Goal: Task Accomplishment & Management: Manage account settings

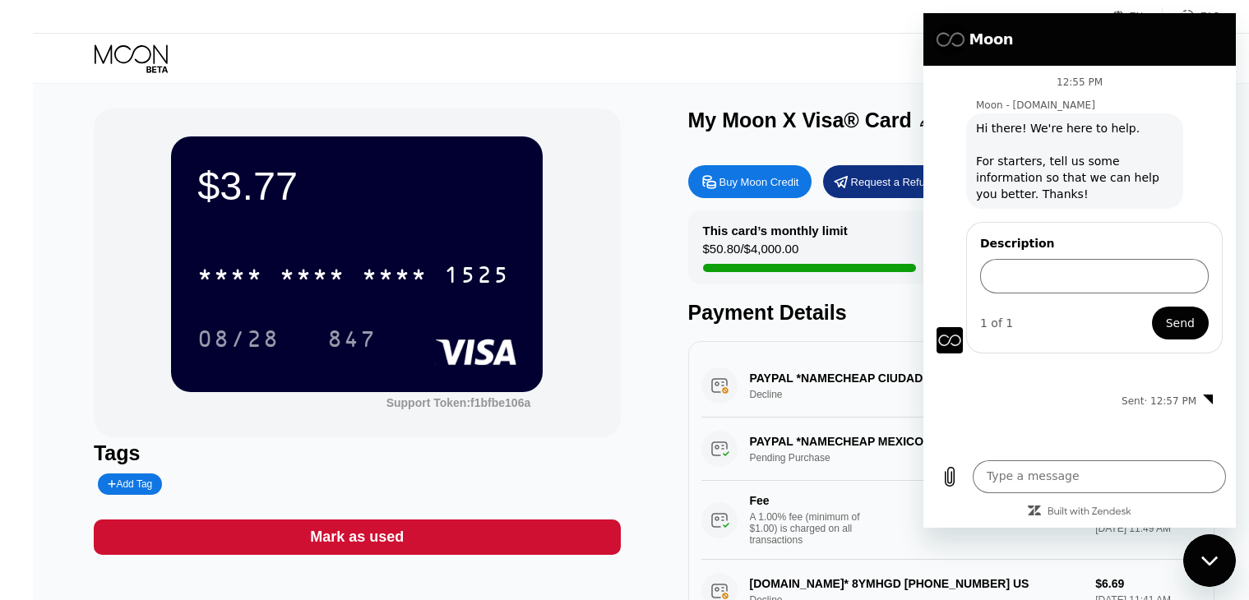
scroll to position [3, 0]
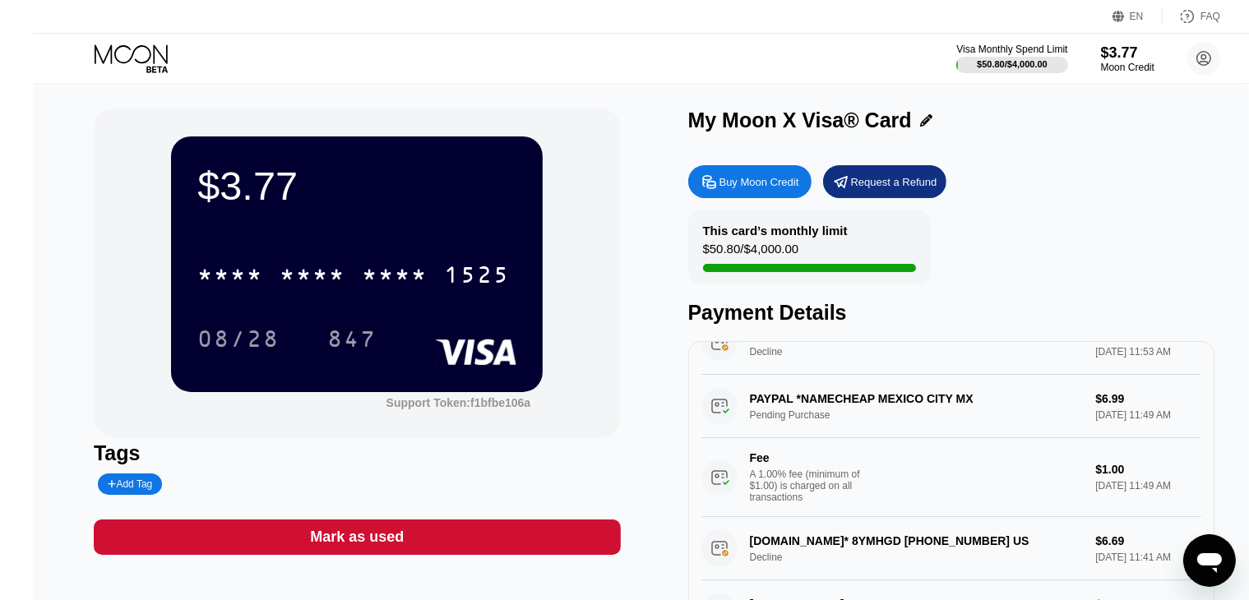
scroll to position [43, 0]
click at [1188, 549] on div "Open messaging window" at bounding box center [1208, 559] width 49 height 49
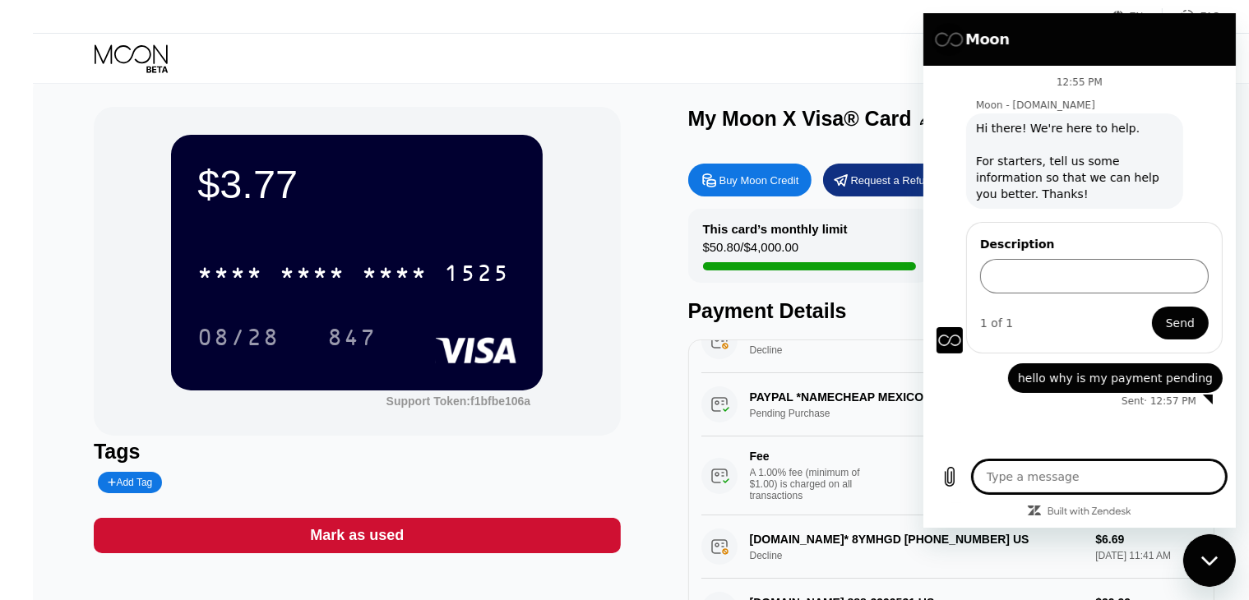
scroll to position [2, 0]
type textarea "h"
type textarea "x"
type textarea "he"
type textarea "x"
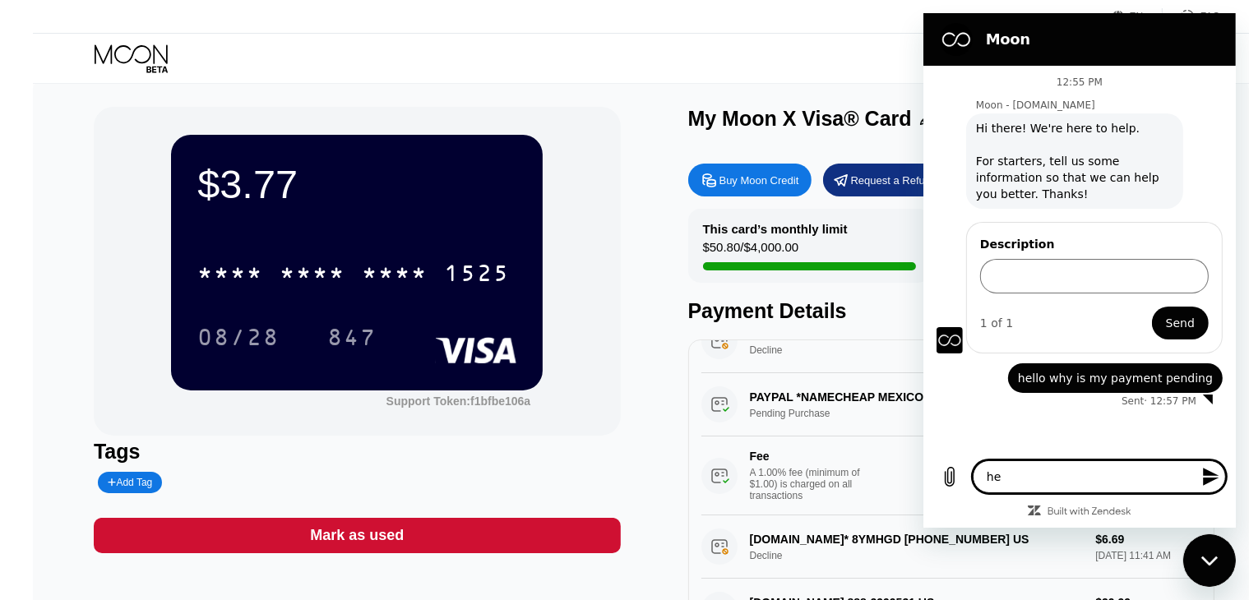
type textarea "hel"
type textarea "x"
type textarea "hell"
type textarea "x"
type textarea "hello"
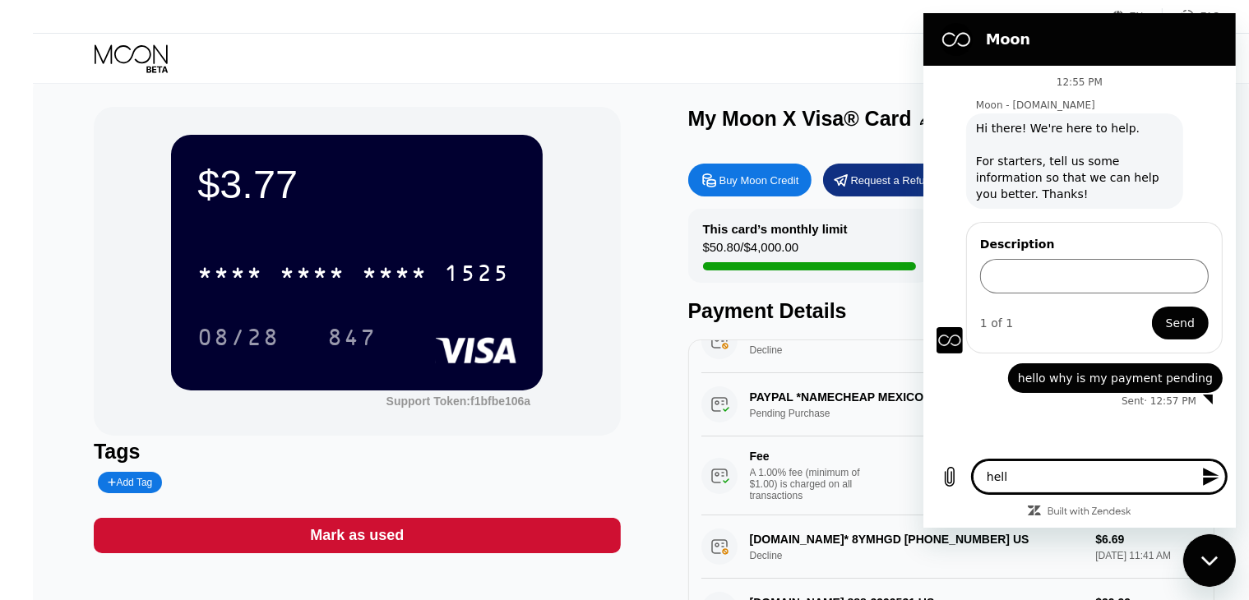
type textarea "x"
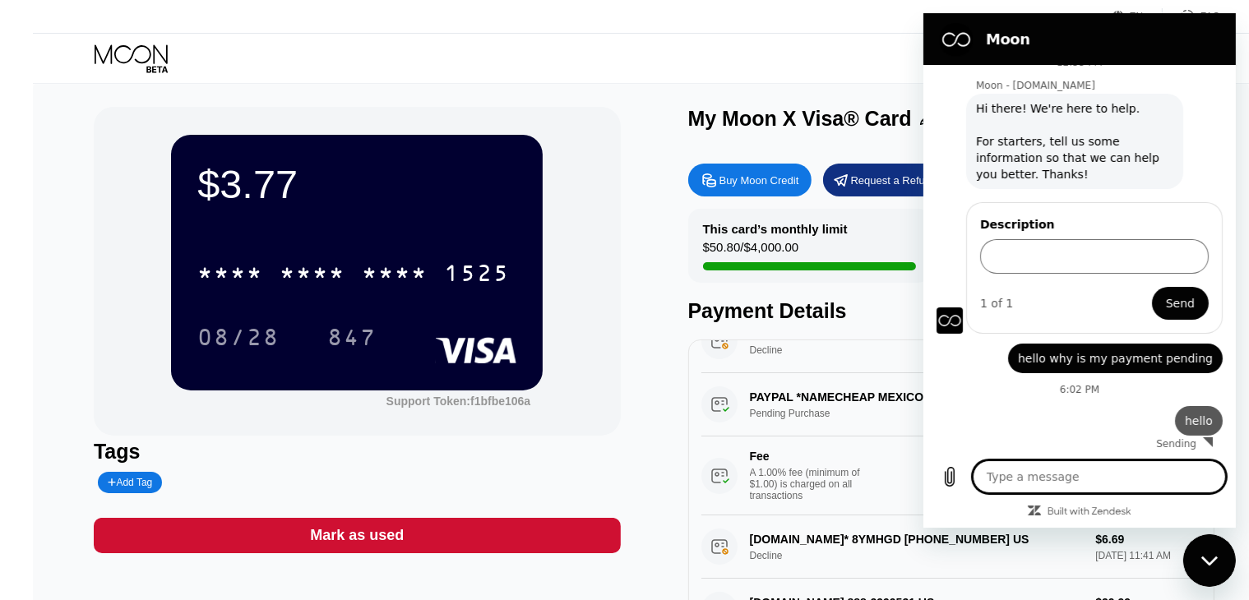
scroll to position [23, 0]
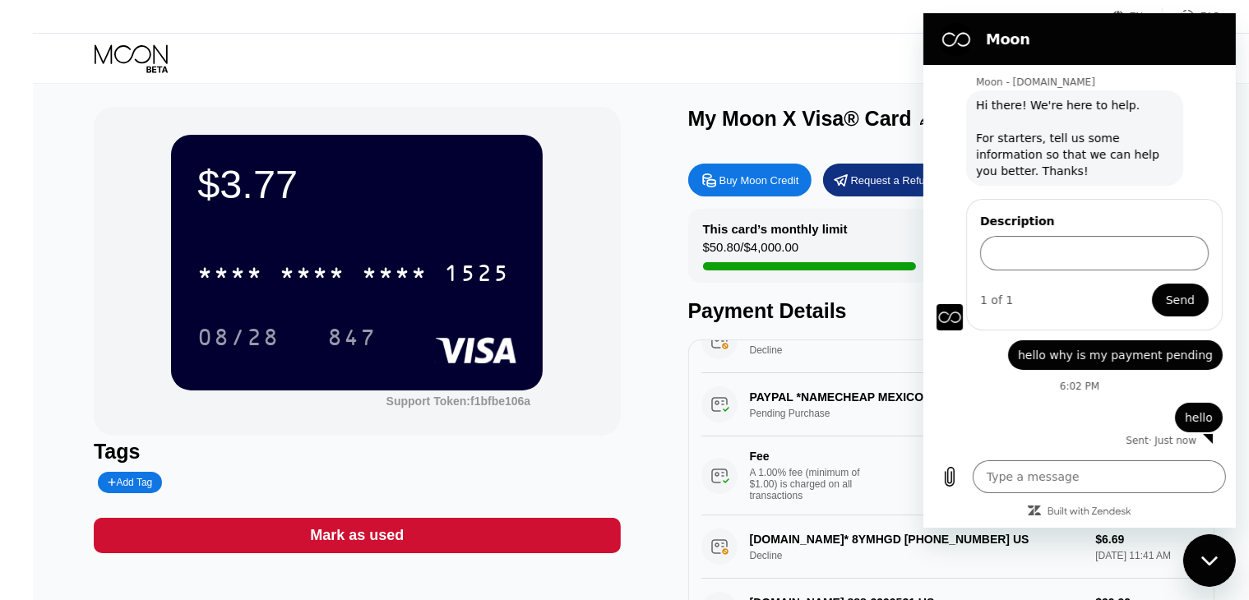
click at [836, 64] on div "Visa Monthly Spend Limit $50.80 / $4,000.00 $3.77 Moon Credit [PERSON_NAME] “O”…" at bounding box center [657, 58] width 1249 height 49
click at [1226, 548] on div "Close messaging window" at bounding box center [1208, 559] width 49 height 49
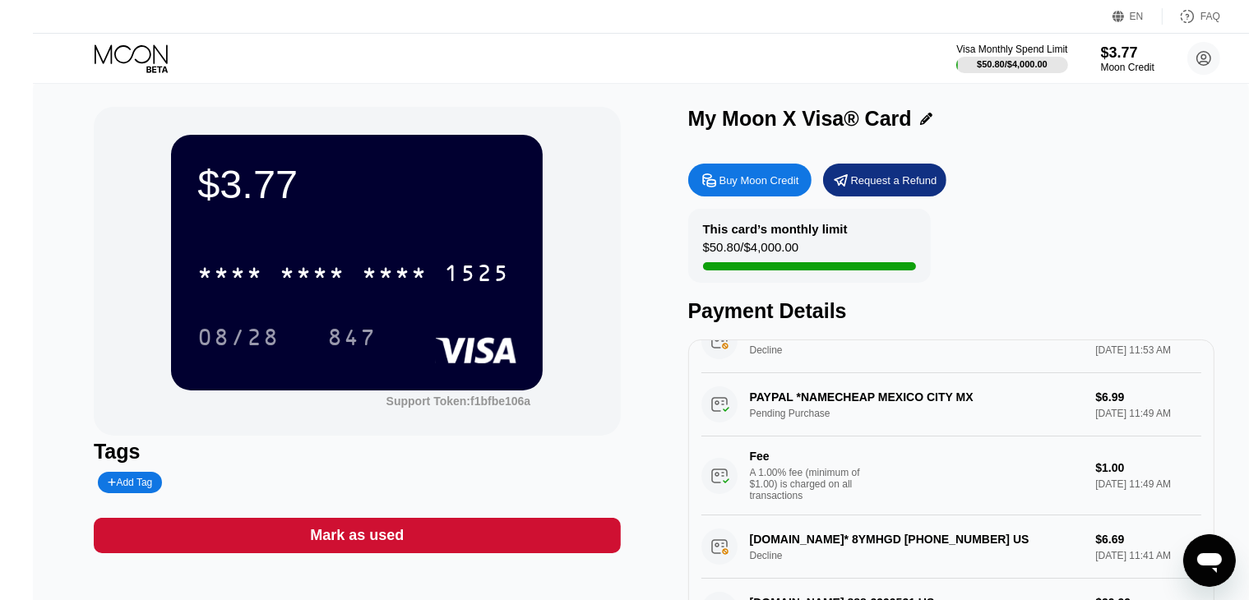
scroll to position [0, 0]
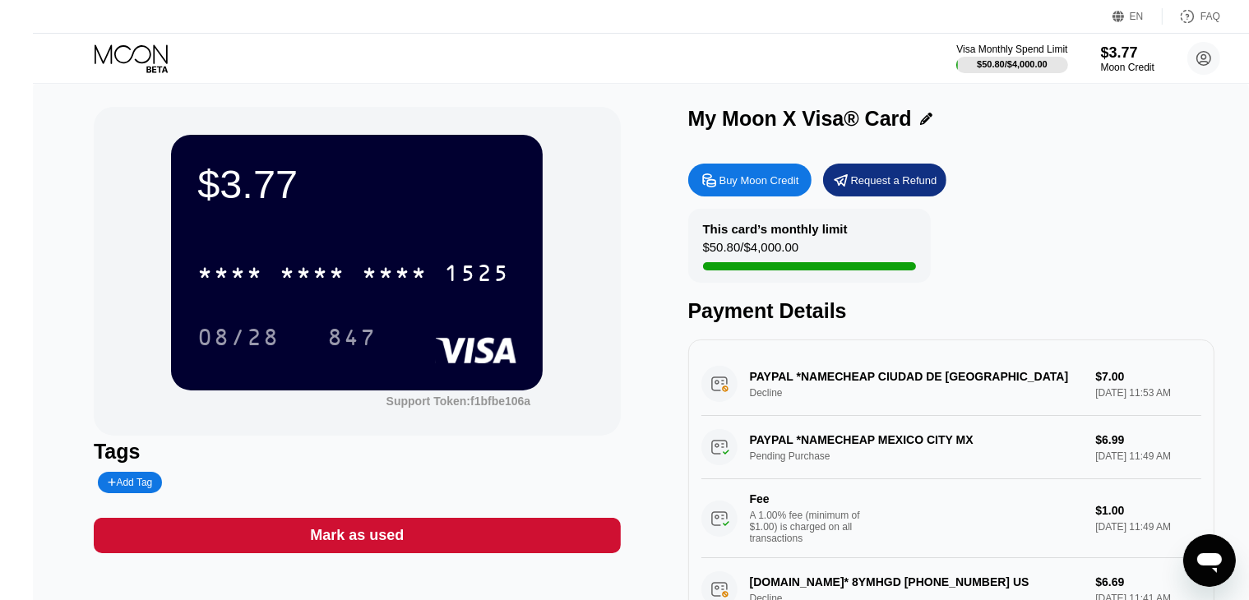
type textarea "x"
